Goal: Information Seeking & Learning: Learn about a topic

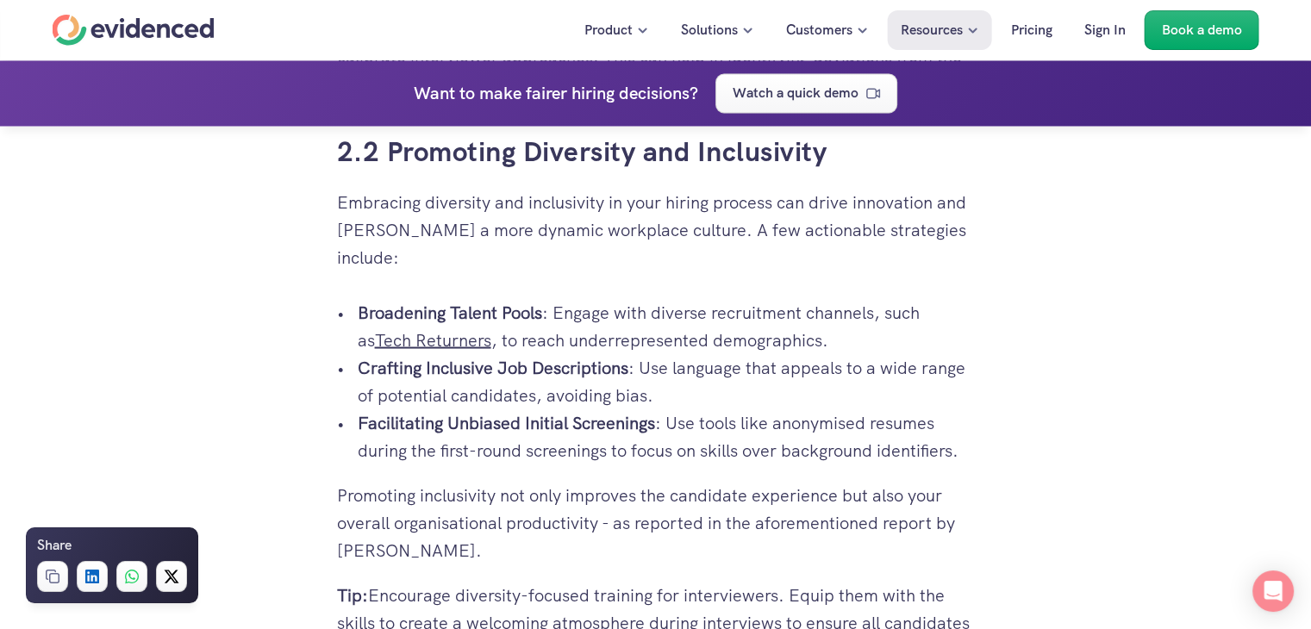
scroll to position [3103, 0]
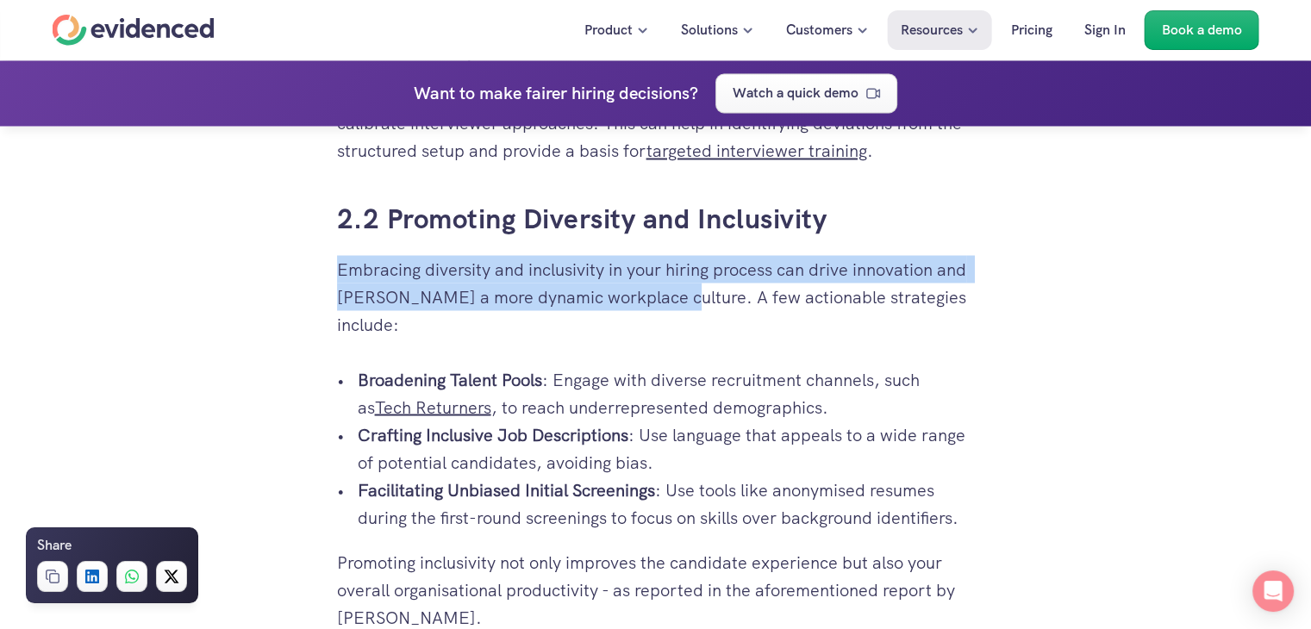
drag, startPoint x: 334, startPoint y: 265, endPoint x: 662, endPoint y: 314, distance: 331.0
click at [662, 314] on div "So you’re in yet another post-interview meeting, and the only thing everyone se…" at bounding box center [656, 120] width 672 height 5537
copy p "Embracing diversity and inclusivity in your hiring process can drive innovation…"
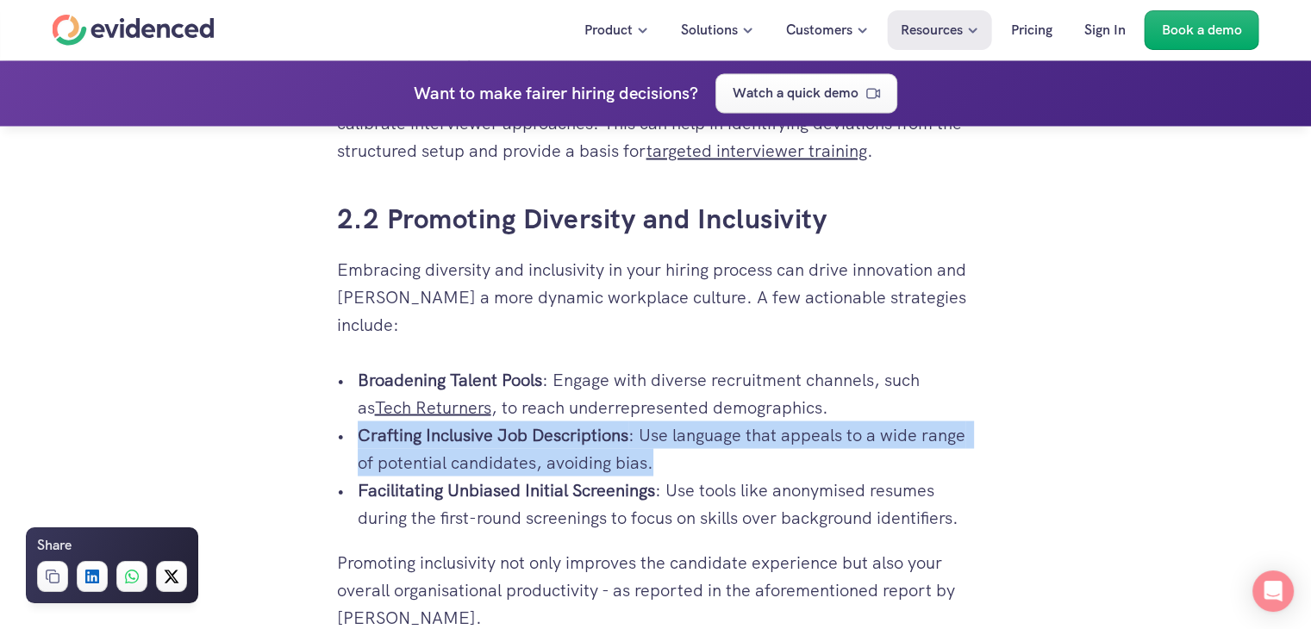
drag, startPoint x: 359, startPoint y: 403, endPoint x: 809, endPoint y: 435, distance: 451.9
click at [809, 435] on p "Crafting Inclusive Job Descriptions : Use language that appeals to a wide range…" at bounding box center [666, 448] width 617 height 55
copy p "Crafting Inclusive Job Descriptions : Use language that appeals to a wide range…"
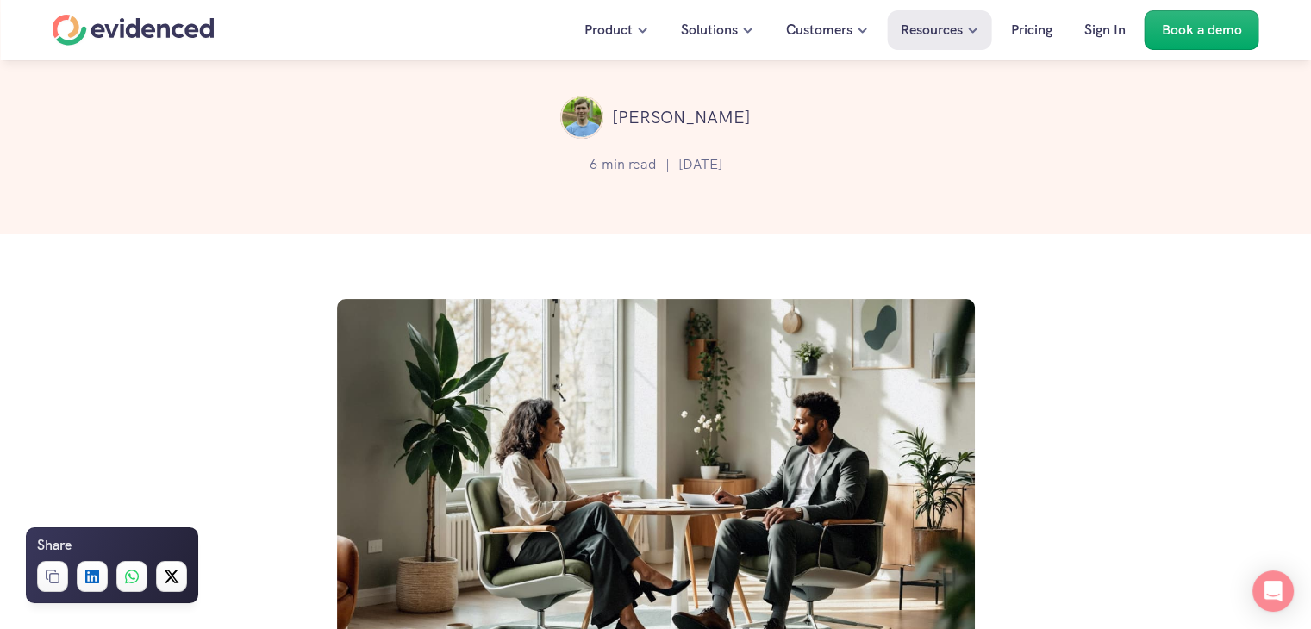
scroll to position [0, 0]
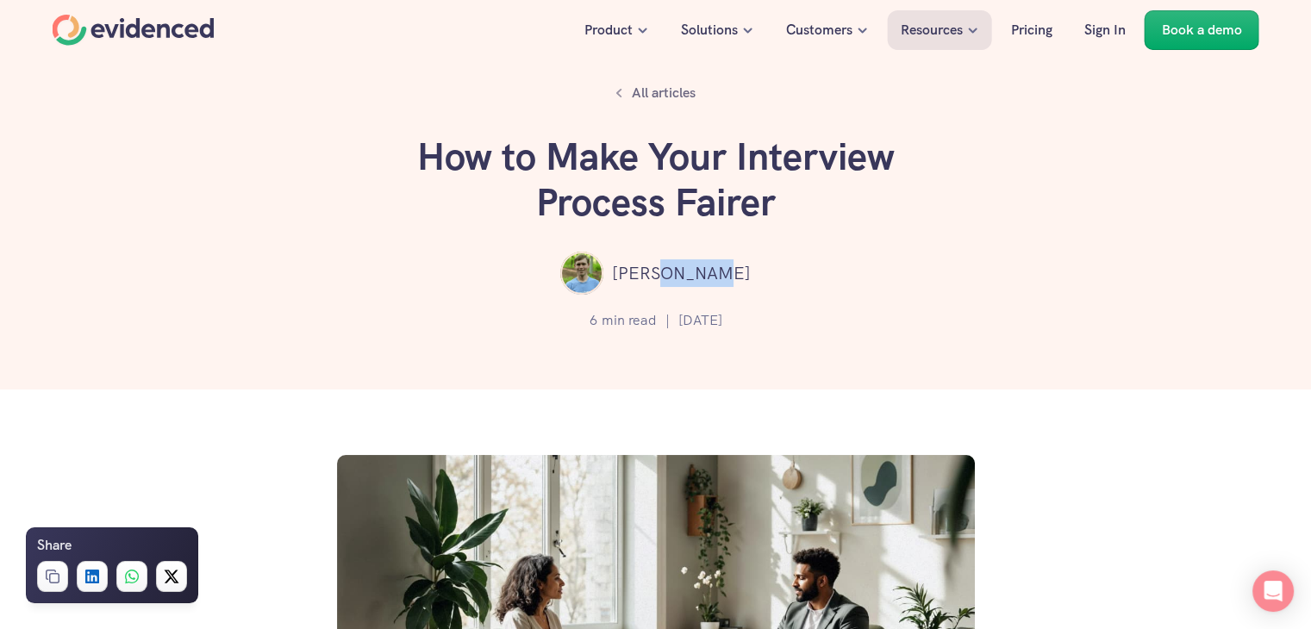
drag, startPoint x: 683, startPoint y: 271, endPoint x: 755, endPoint y: 281, distance: 73.0
click at [755, 281] on div "[PERSON_NAME]" at bounding box center [655, 273] width 1207 height 43
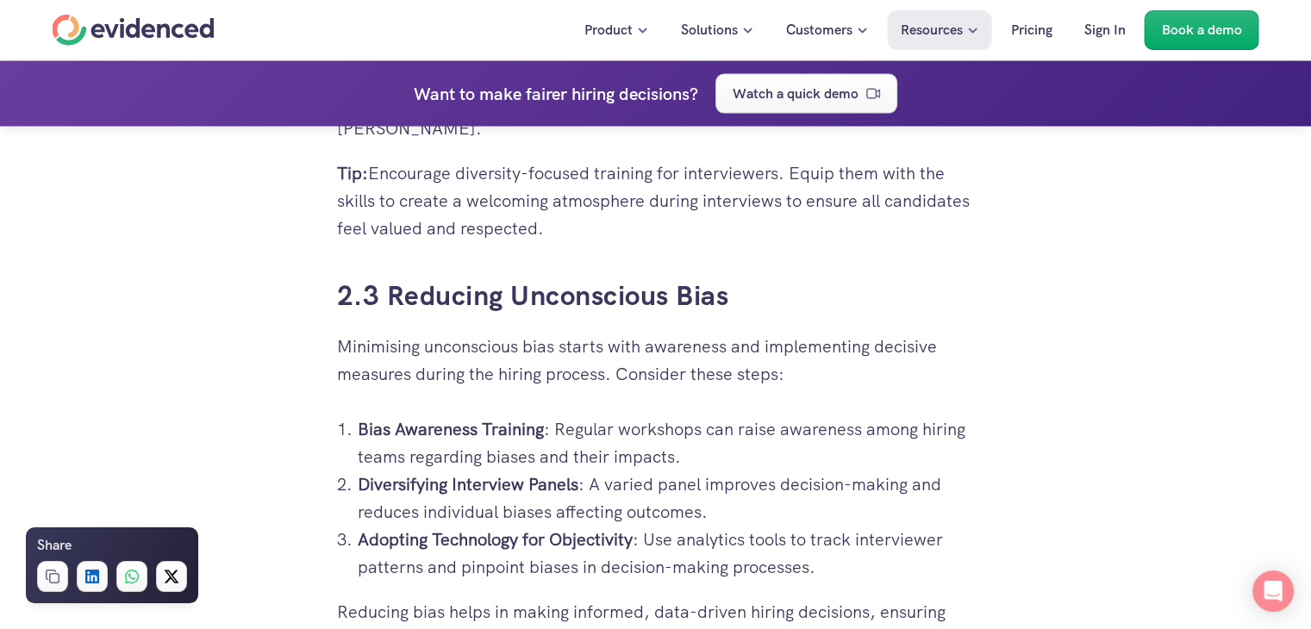
scroll to position [3620, 0]
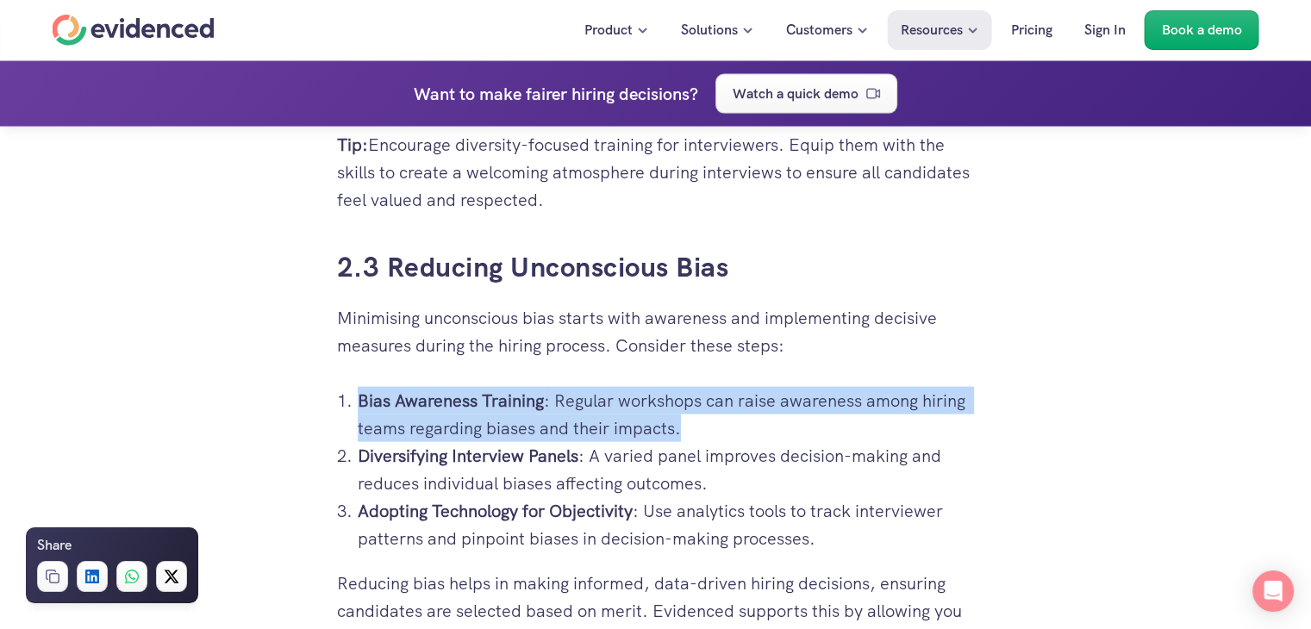
drag, startPoint x: 358, startPoint y: 371, endPoint x: 724, endPoint y: 396, distance: 367.1
click at [724, 396] on p "Bias Awareness Training : Regular workshops can raise awareness among hiring te…" at bounding box center [666, 414] width 617 height 55
copy p "Bias Awareness Training : Regular workshops can raise awareness among hiring te…"
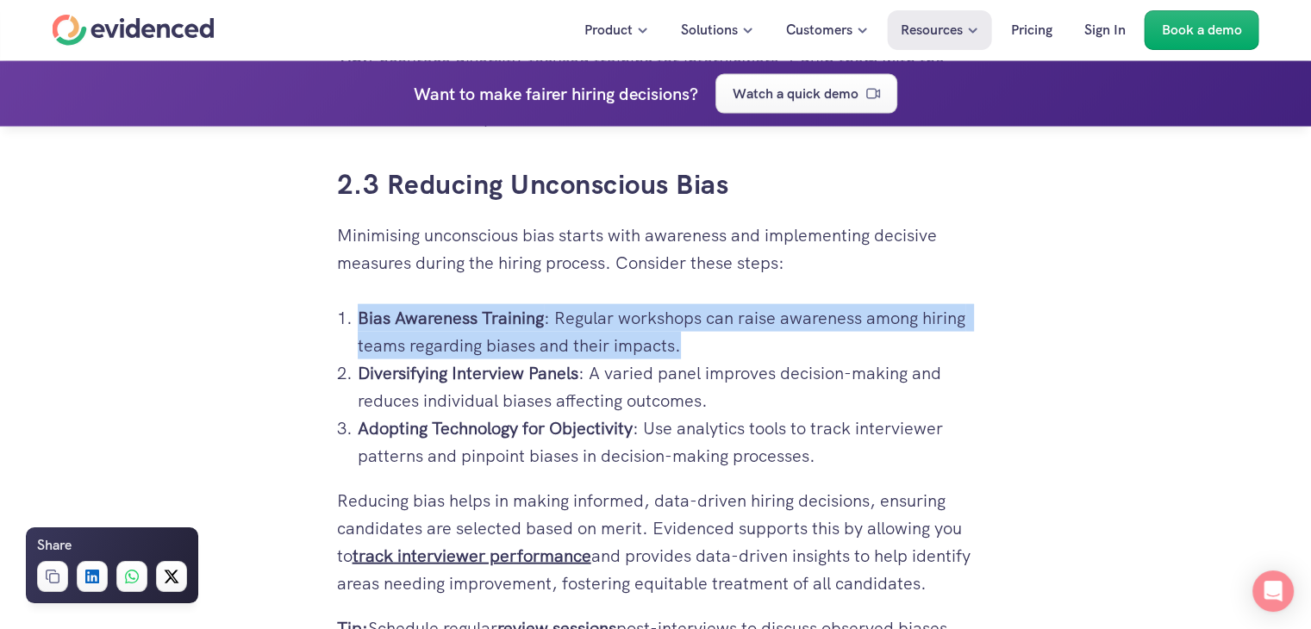
scroll to position [3878, 0]
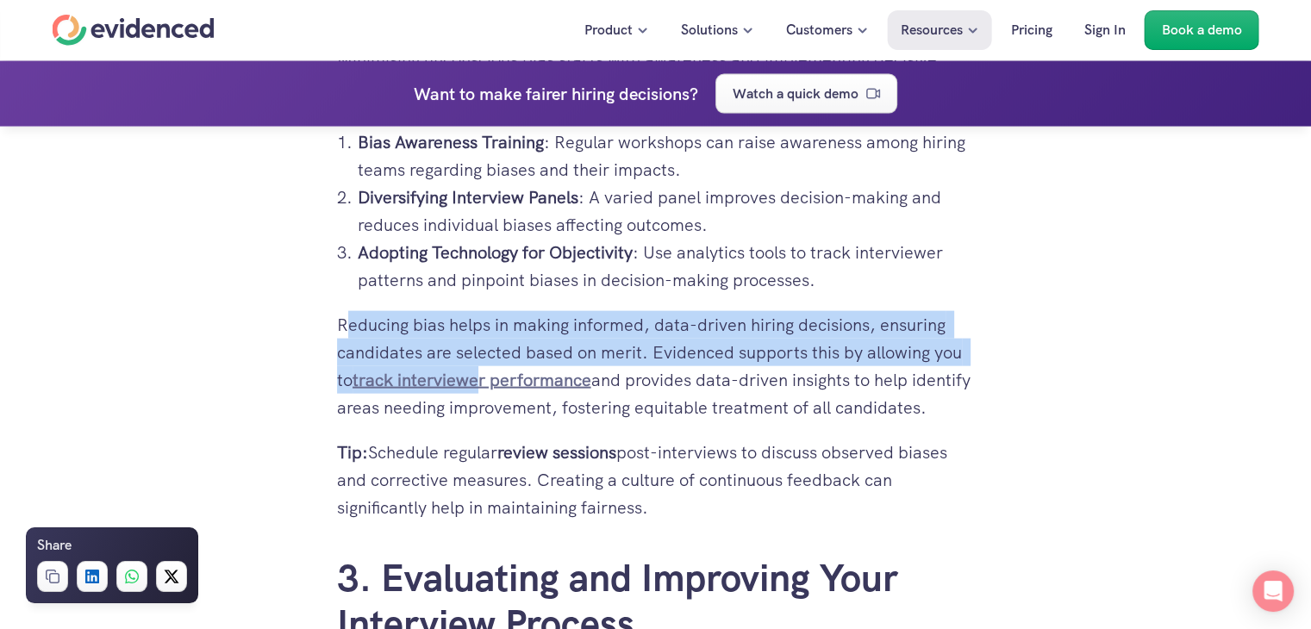
drag, startPoint x: 341, startPoint y: 292, endPoint x: 482, endPoint y: 354, distance: 153.6
click at [482, 354] on p "Reducing bias helps in making informed, data-driven hiring decisions, ensuring …" at bounding box center [656, 366] width 638 height 110
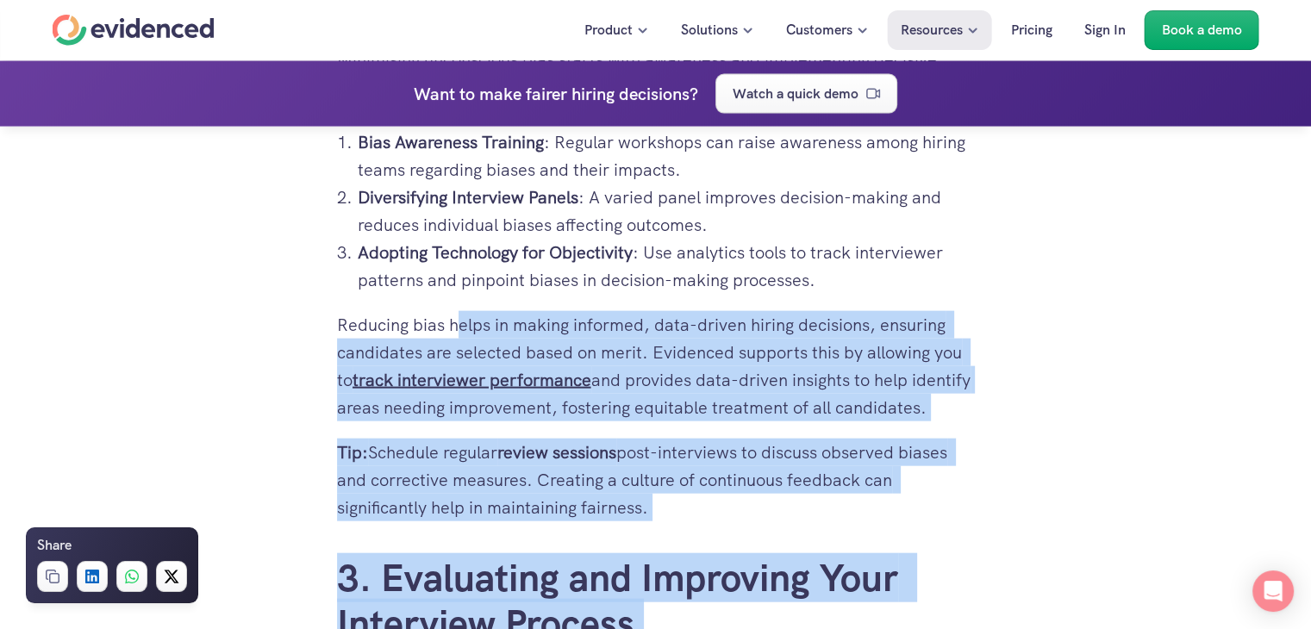
drag, startPoint x: 337, startPoint y: 290, endPoint x: 410, endPoint y: 290, distance: 73.3
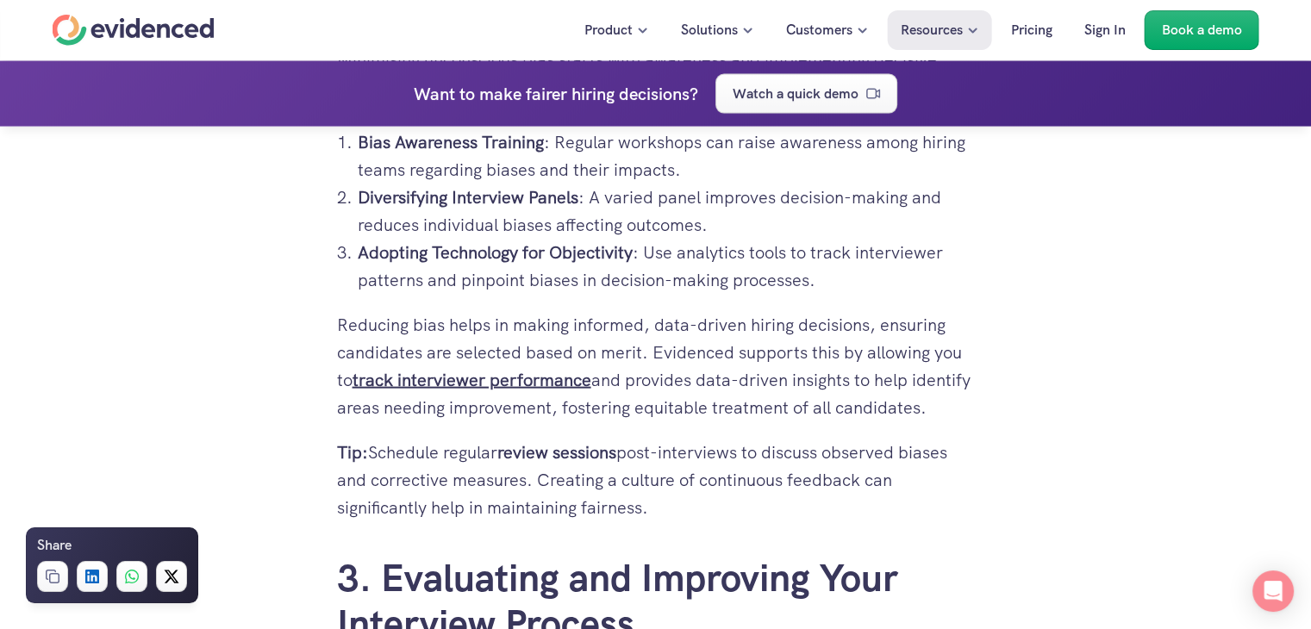
click at [374, 311] on p "Reducing bias helps in making informed, data-driven hiring decisions, ensuring …" at bounding box center [656, 366] width 638 height 110
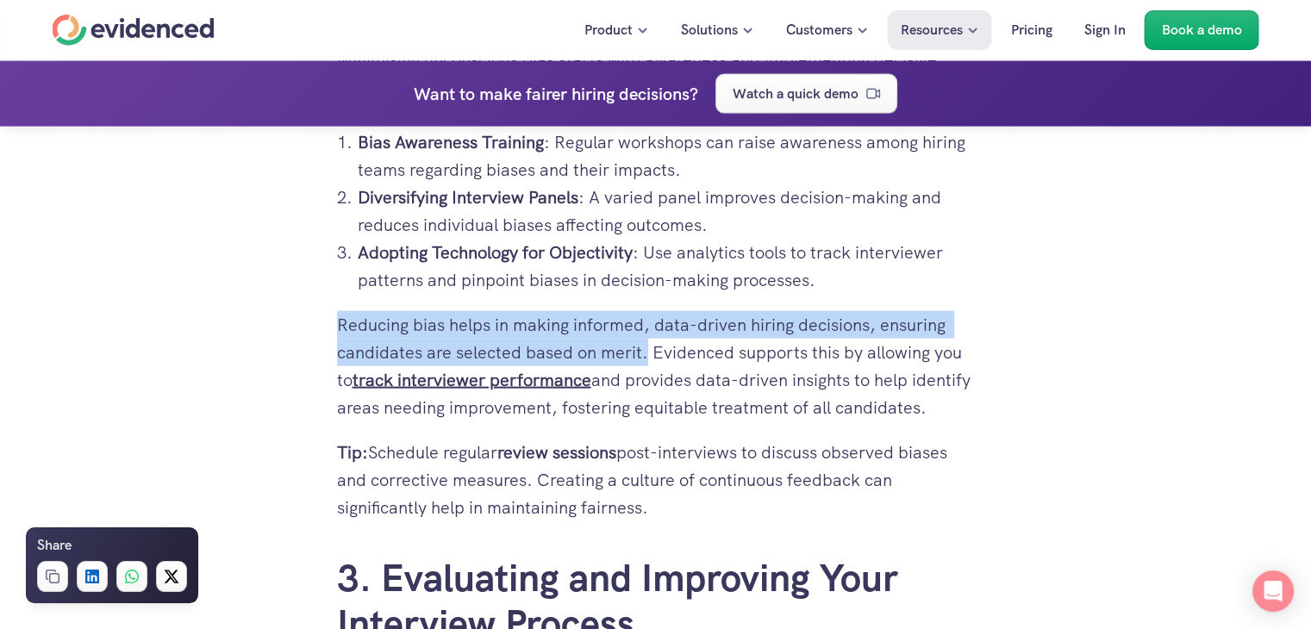
drag, startPoint x: 338, startPoint y: 293, endPoint x: 645, endPoint y: 333, distance: 309.4
click at [645, 333] on p "Reducing bias helps in making informed, data-driven hiring decisions, ensuring …" at bounding box center [656, 366] width 638 height 110
copy p "Reducing bias helps in making informed, data-driven hiring decisions, ensuring …"
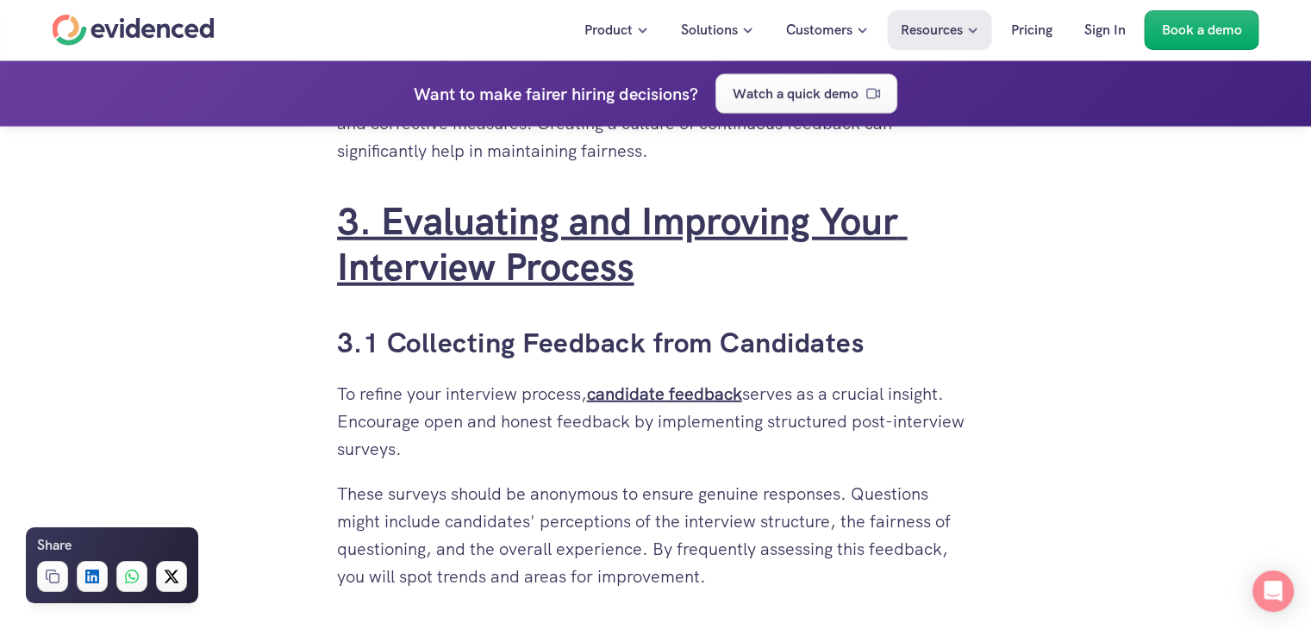
scroll to position [4309, 0]
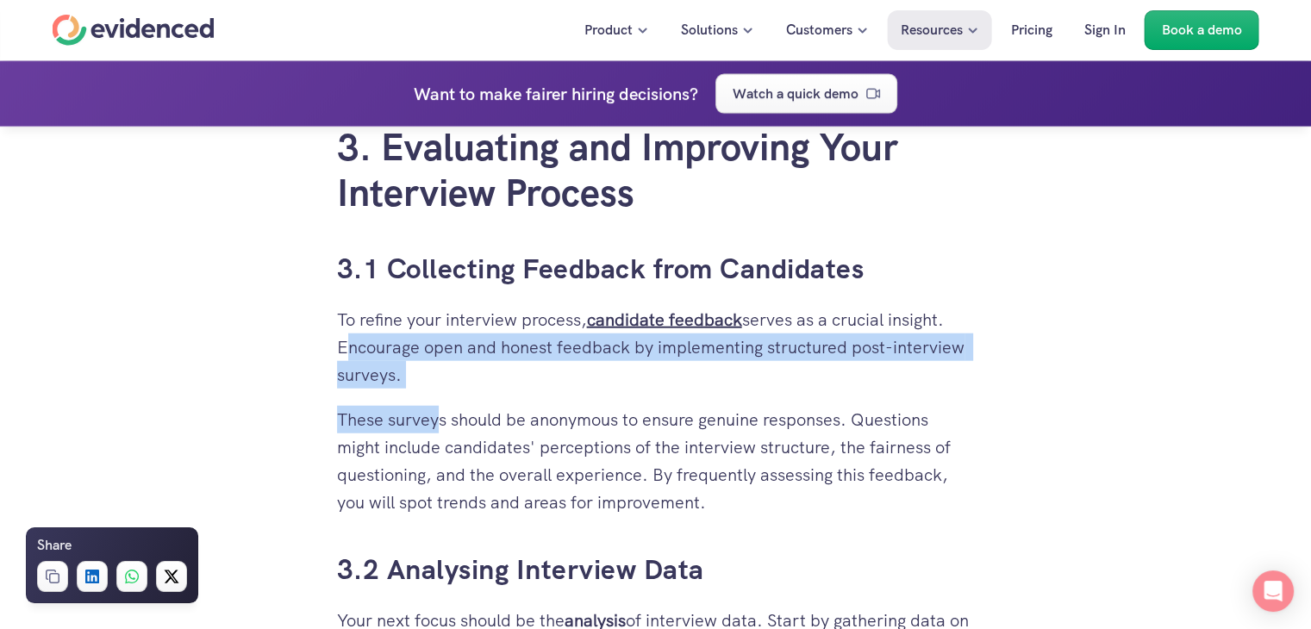
drag, startPoint x: 338, startPoint y: 342, endPoint x: 440, endPoint y: 398, distance: 116.9
click at [341, 353] on p "To refine your interview process, candidate feedback serves as a crucial insigh…" at bounding box center [656, 347] width 638 height 83
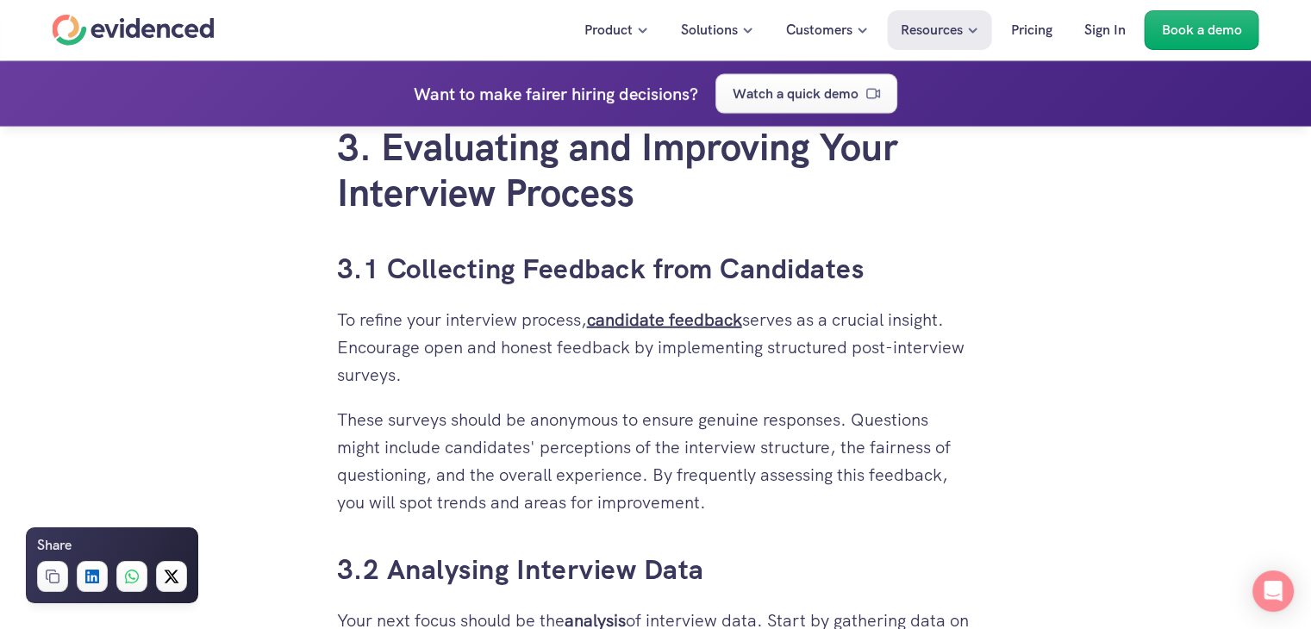
drag, startPoint x: 338, startPoint y: 346, endPoint x: 406, endPoint y: 384, distance: 78.4
click at [406, 384] on p "To refine your interview process, candidate feedback serves as a crucial insigh…" at bounding box center [656, 347] width 638 height 83
copy p "Encourage open and honest feedback by implementing structured post-interview su…"
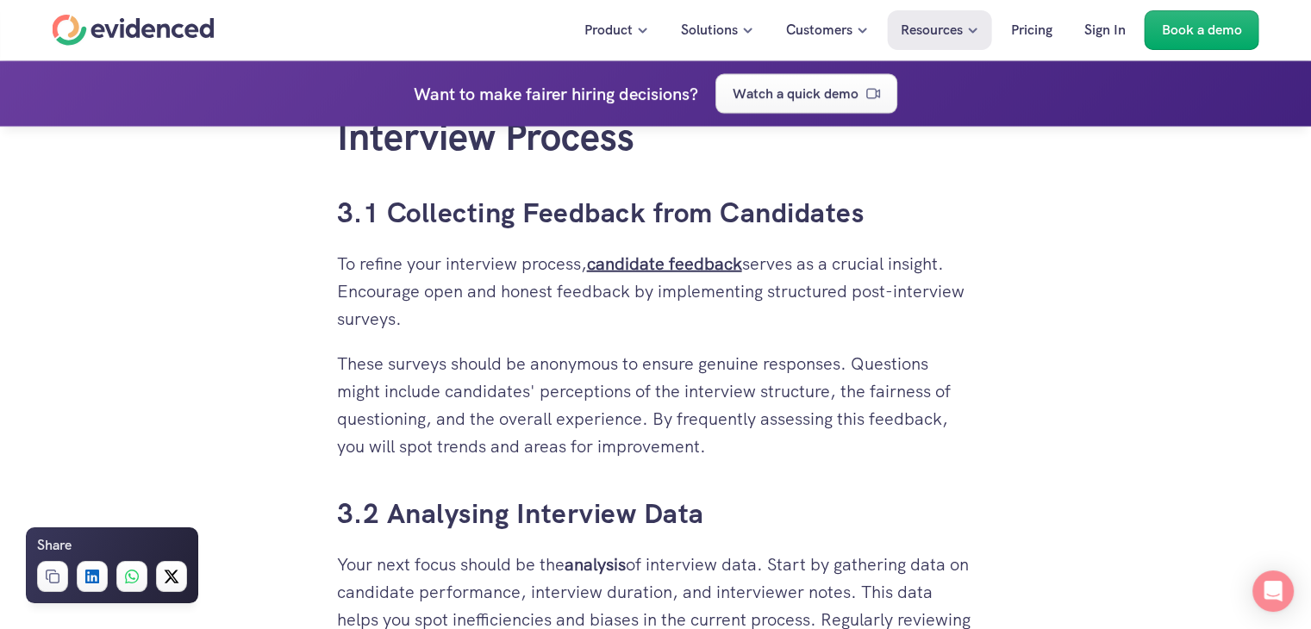
scroll to position [4396, 0]
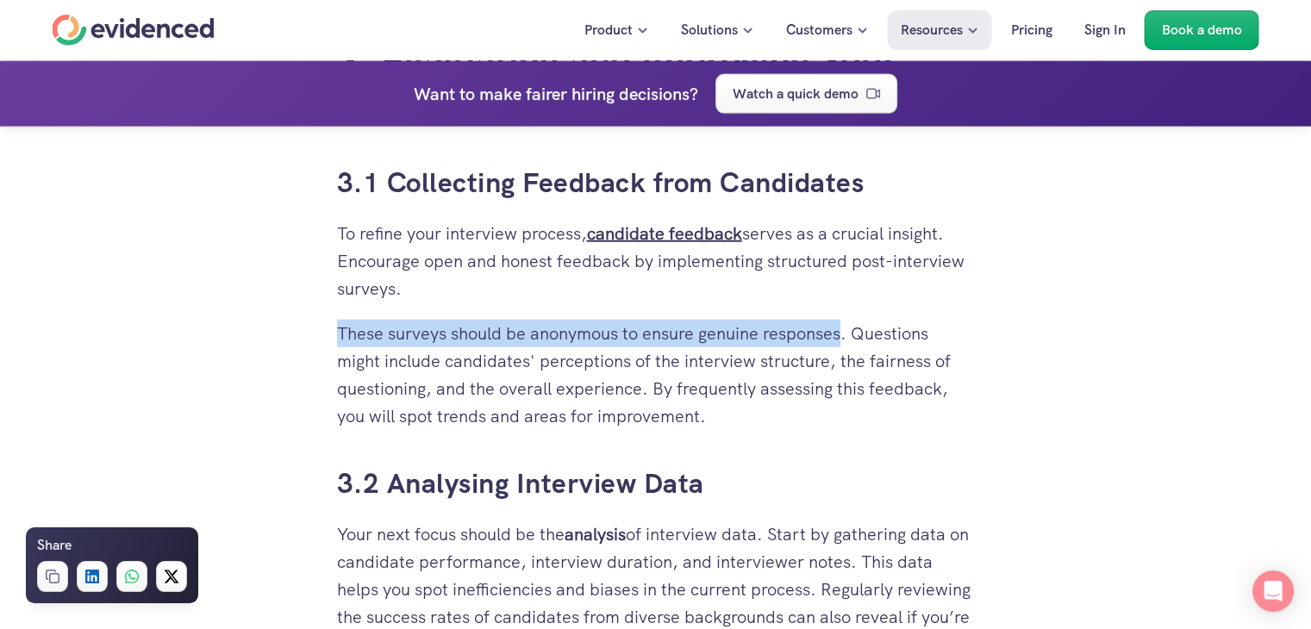
drag, startPoint x: 336, startPoint y: 332, endPoint x: 846, endPoint y: 333, distance: 510.2
drag, startPoint x: 851, startPoint y: 335, endPoint x: 333, endPoint y: 328, distance: 518.0
copy p "These surveys should be anonymous to ensure genuine responses."
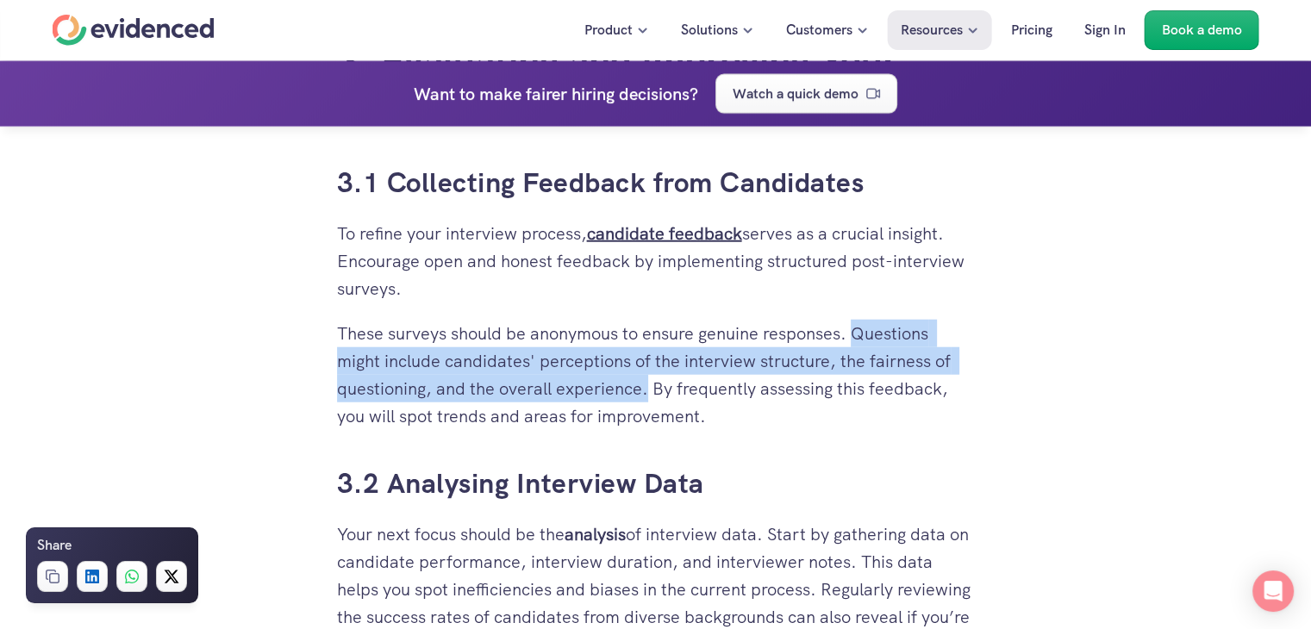
drag, startPoint x: 858, startPoint y: 333, endPoint x: 649, endPoint y: 390, distance: 217.0
click at [649, 390] on p "These surveys should be anonymous to ensure genuine responses. Questions might …" at bounding box center [656, 375] width 638 height 110
copy p "Questions might include candidates' perceptions of the interview structure, the…"
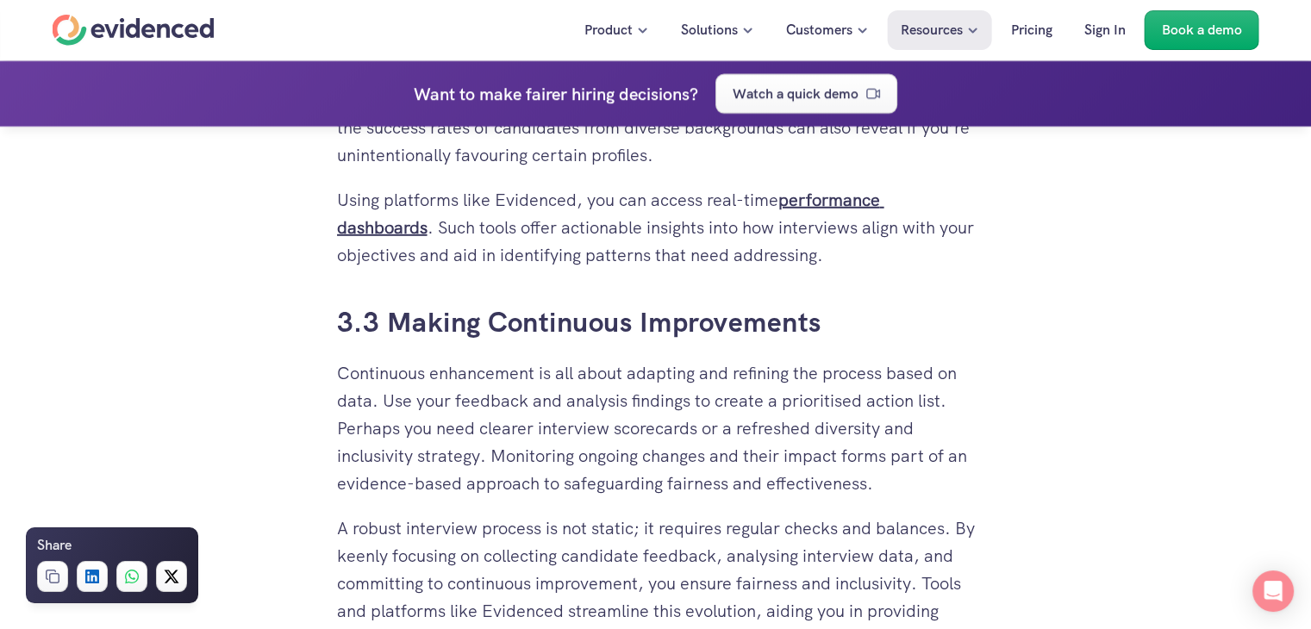
scroll to position [4913, 0]
